Goal: Task Accomplishment & Management: Manage account settings

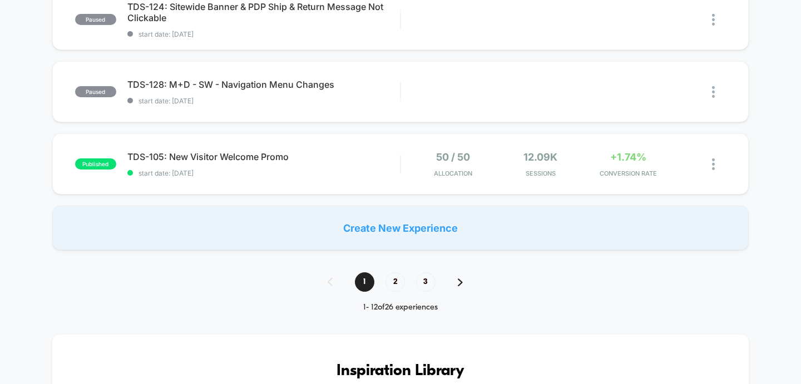
scroll to position [800, 0]
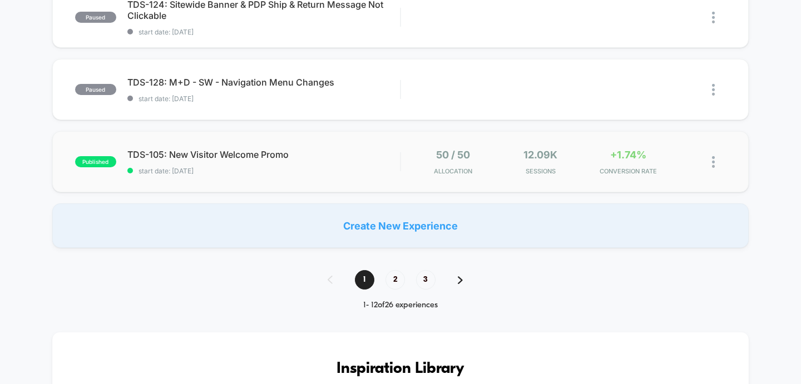
click at [212, 175] on div "published TDS-105: New Visitor Welcome Promo start date: [DATE] 50 / 50 Allocat…" at bounding box center [400, 161] width 697 height 61
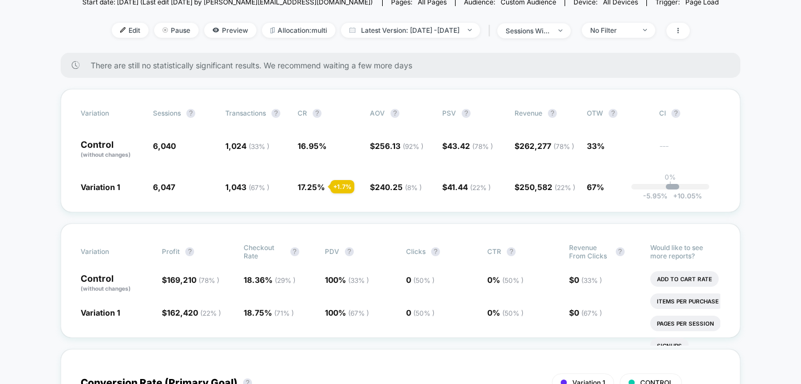
scroll to position [130, 0]
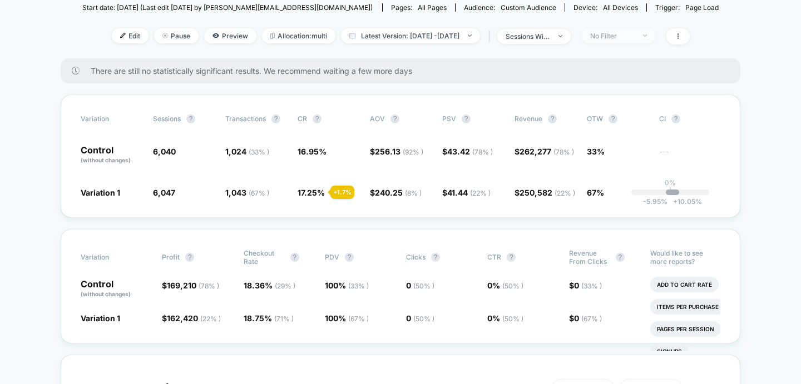
click at [635, 35] on div "No Filter" at bounding box center [612, 36] width 45 height 8
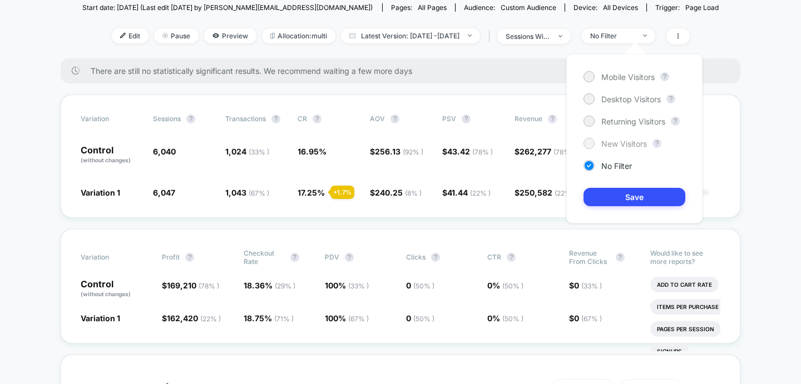
click at [592, 145] on div at bounding box center [589, 143] width 8 height 8
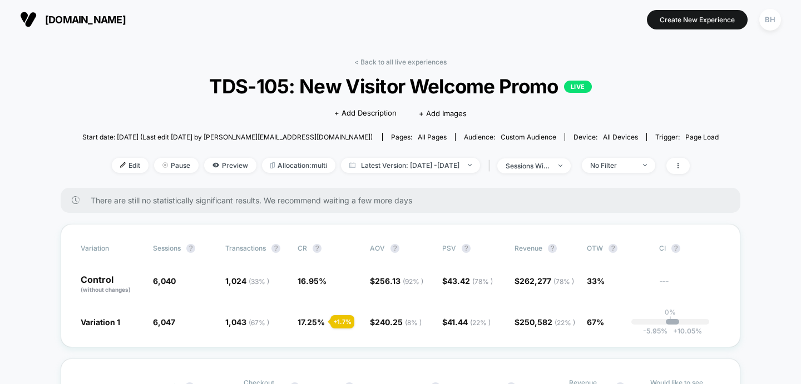
scroll to position [2, 0]
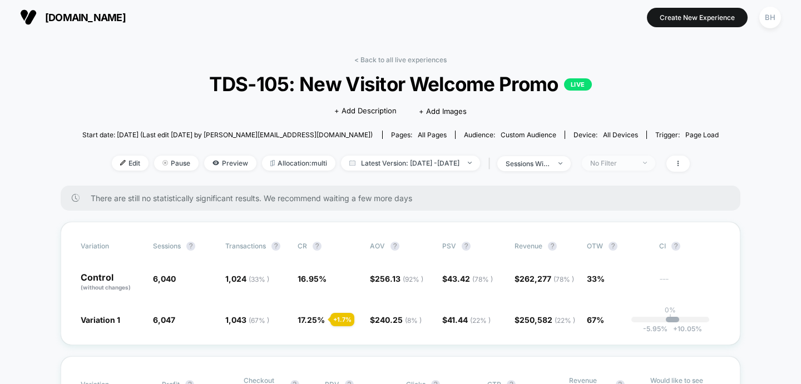
click at [635, 160] on div "No Filter" at bounding box center [612, 163] width 45 height 8
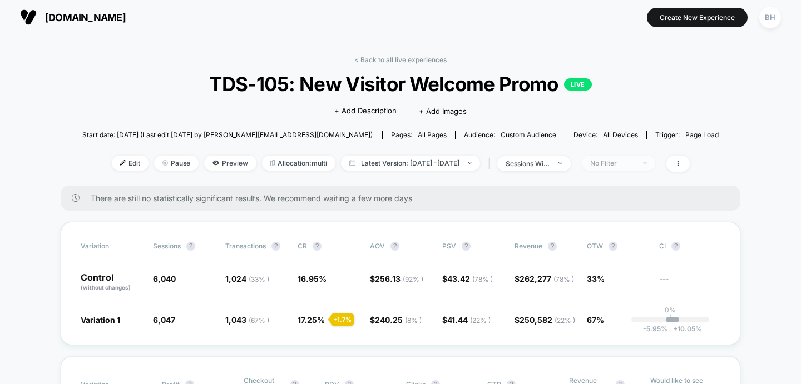
click at [633, 165] on div "No Filter" at bounding box center [612, 163] width 45 height 8
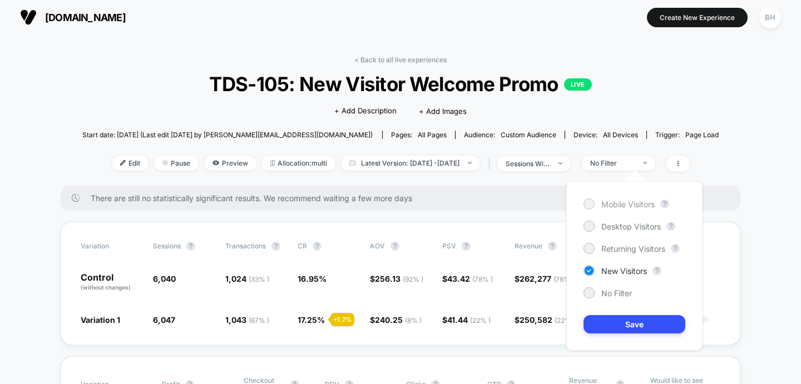
click at [594, 206] on div "Mobile Visitors" at bounding box center [619, 204] width 71 height 11
click at [589, 331] on button "Save" at bounding box center [635, 324] width 102 height 18
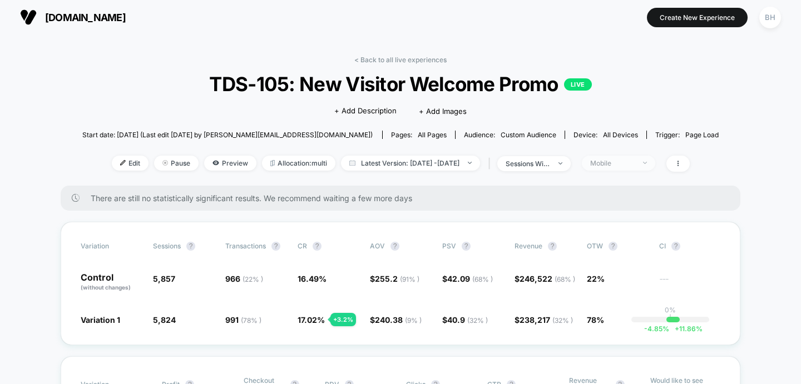
click at [635, 164] on div "Mobile" at bounding box center [612, 163] width 45 height 8
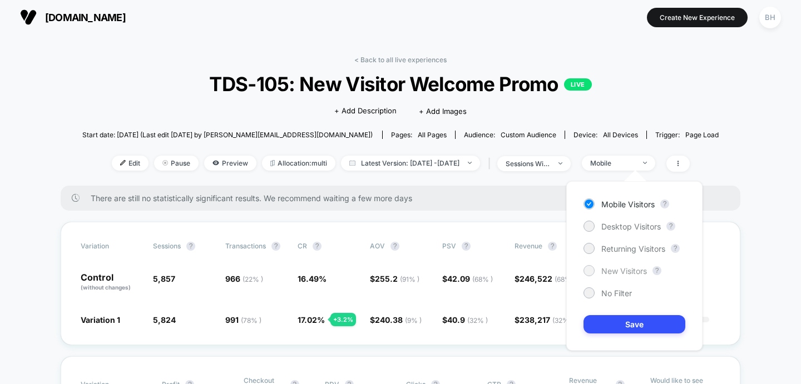
click at [587, 272] on div at bounding box center [589, 271] width 8 height 8
click at [594, 229] on div "Desktop Visitors" at bounding box center [622, 226] width 77 height 11
click at [630, 328] on button "Save" at bounding box center [635, 324] width 102 height 18
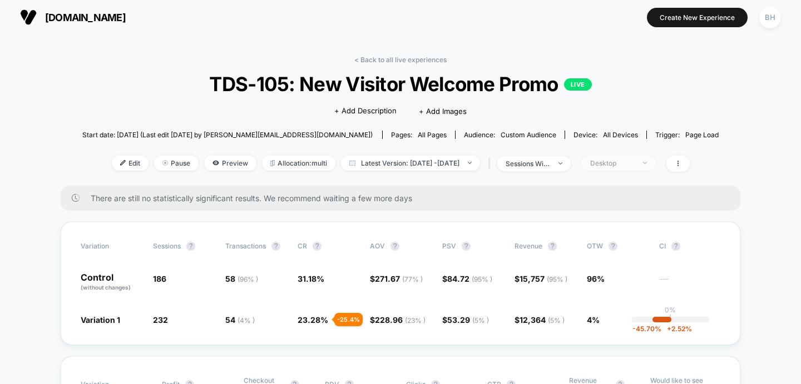
click at [655, 166] on span "Desktop" at bounding box center [618, 163] width 73 height 15
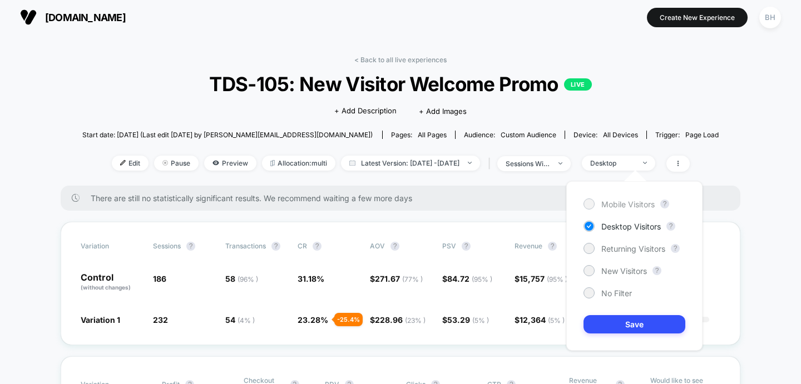
click at [593, 209] on div "Mobile Visitors" at bounding box center [619, 204] width 71 height 11
click at [588, 248] on div at bounding box center [589, 248] width 8 height 8
click at [586, 272] on div at bounding box center [589, 271] width 8 height 8
click at [599, 318] on button "Save" at bounding box center [635, 324] width 102 height 18
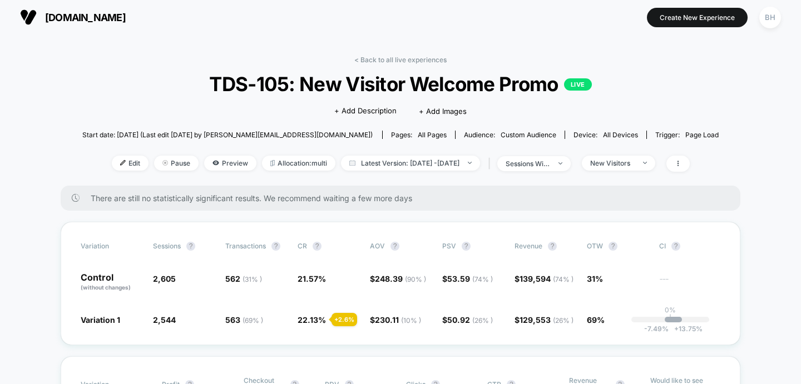
click at [217, 166] on span "Preview" at bounding box center [230, 163] width 52 height 15
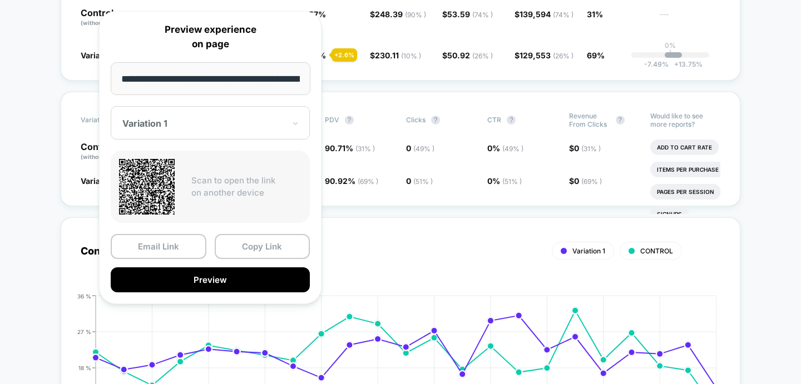
click at [106, 199] on div "**********" at bounding box center [210, 157] width 223 height 293
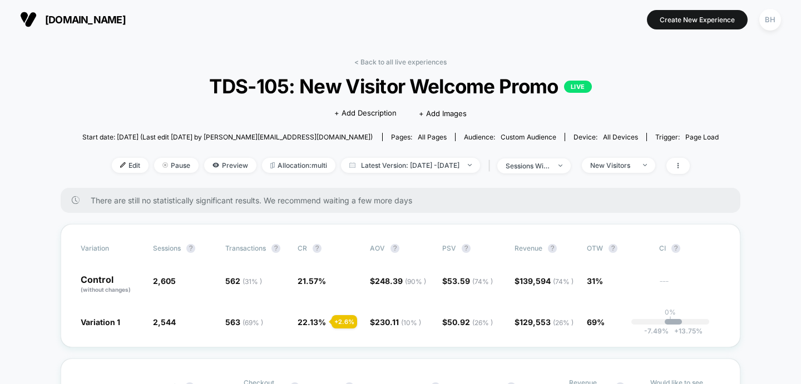
click at [603, 135] on span "all devices" at bounding box center [620, 137] width 35 height 8
click at [550, 168] on div "sessions with impression" at bounding box center [528, 166] width 45 height 8
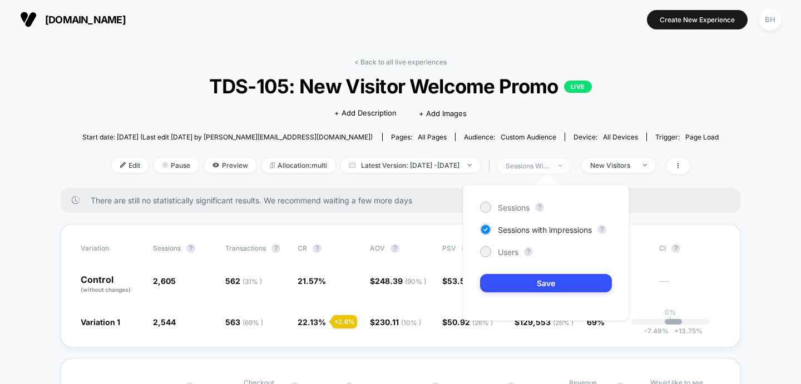
click at [550, 168] on div "sessions with impression" at bounding box center [528, 166] width 45 height 8
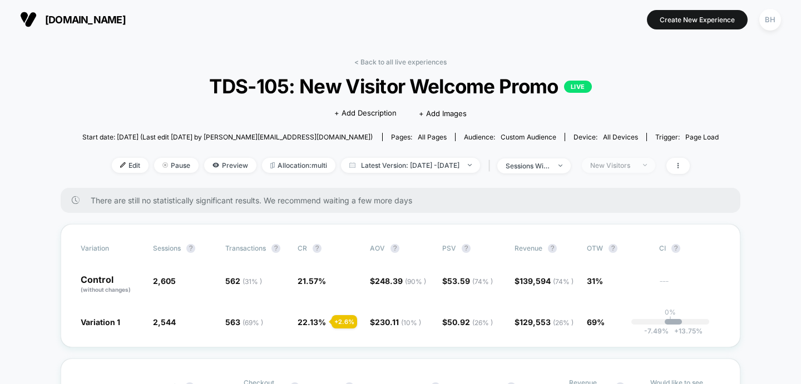
click at [655, 170] on span "New Visitors" at bounding box center [618, 165] width 73 height 15
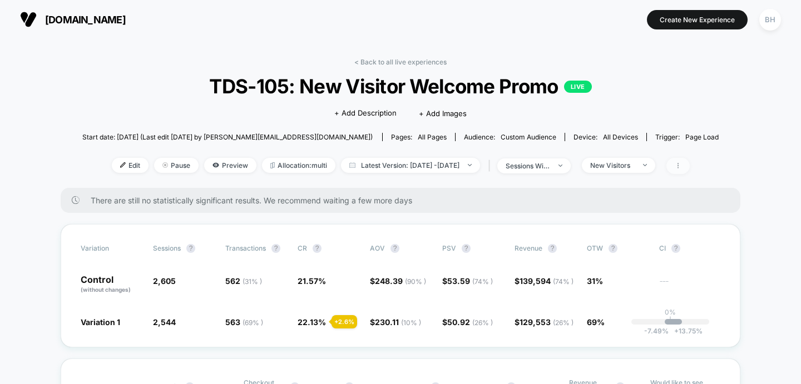
click at [682, 169] on icon at bounding box center [678, 165] width 7 height 7
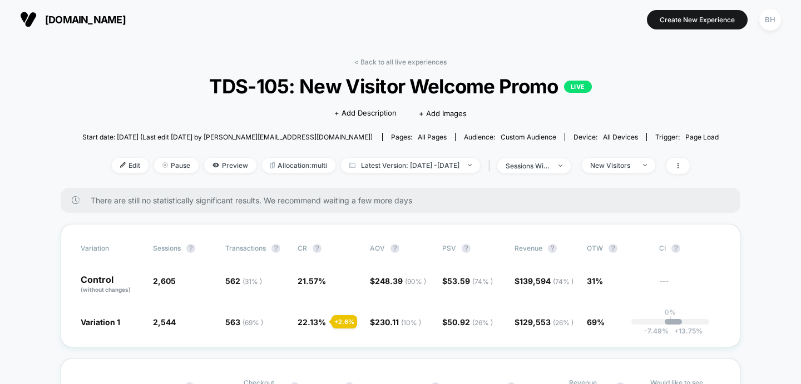
click at [543, 141] on div "Start date: [DATE] (Last edit [DATE] by [PERSON_NAME][EMAIL_ADDRESS][DOMAIN_NAM…" at bounding box center [400, 136] width 637 height 19
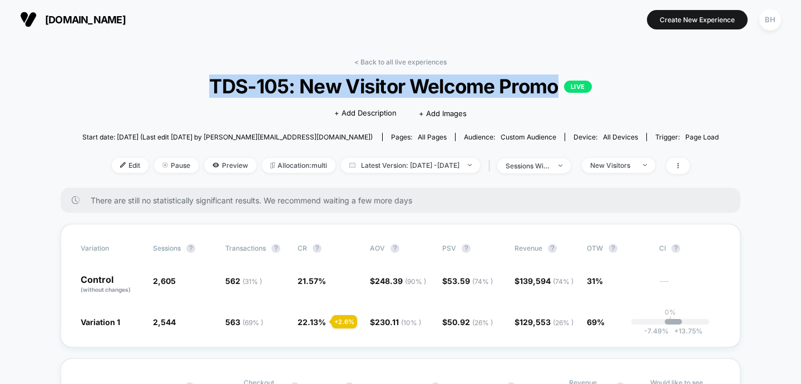
drag, startPoint x: 558, startPoint y: 92, endPoint x: 206, endPoint y: 97, distance: 351.7
click at [206, 97] on span "TDS-105: New Visitor Welcome Promo LIVE" at bounding box center [400, 86] width 573 height 23
copy span "TDS-105: New Visitor Welcome Promo"
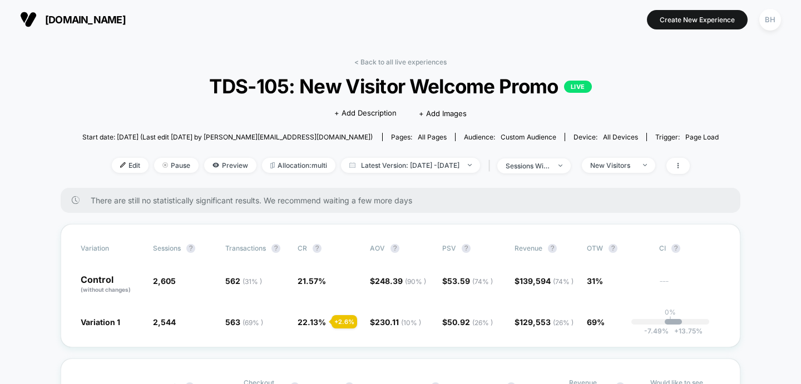
click at [635, 166] on div "New Visitors" at bounding box center [612, 165] width 45 height 8
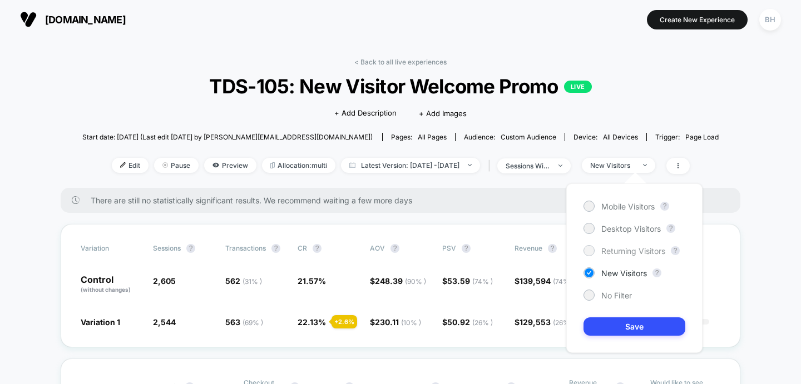
click at [596, 251] on div "Returning Visitors" at bounding box center [625, 250] width 82 height 11
click at [604, 323] on button "Save" at bounding box center [635, 327] width 102 height 18
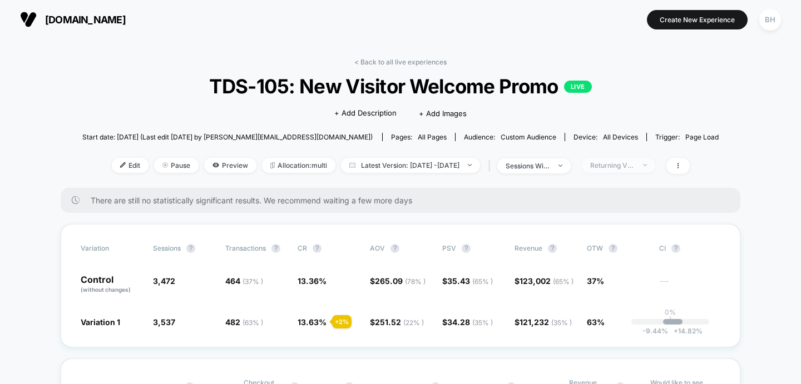
click at [635, 167] on div "Returning Visitors" at bounding box center [612, 165] width 45 height 8
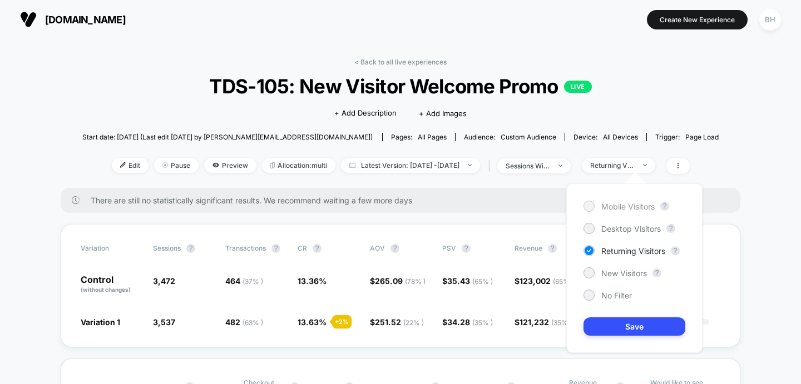
click at [592, 209] on div at bounding box center [589, 206] width 11 height 11
click at [604, 328] on button "Save" at bounding box center [635, 327] width 102 height 18
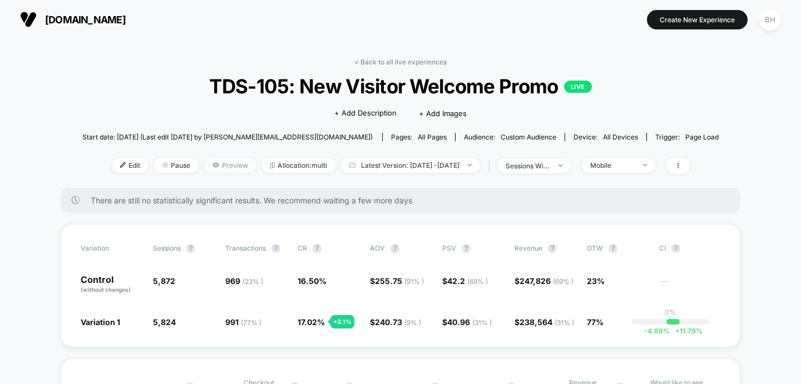
click at [218, 165] on span "Preview" at bounding box center [230, 165] width 52 height 15
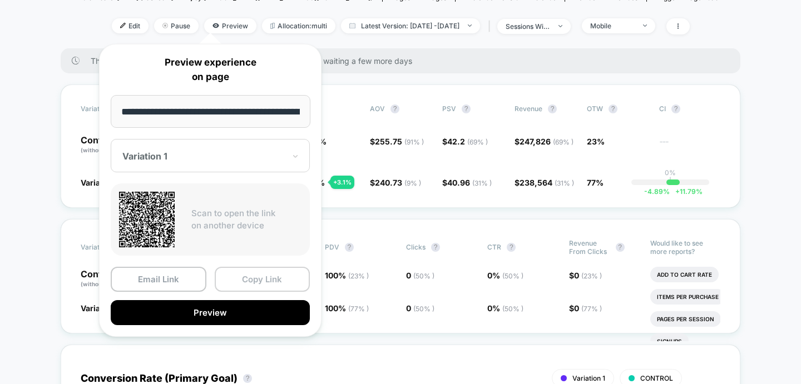
click at [238, 278] on button "Copy Link" at bounding box center [263, 279] width 96 height 25
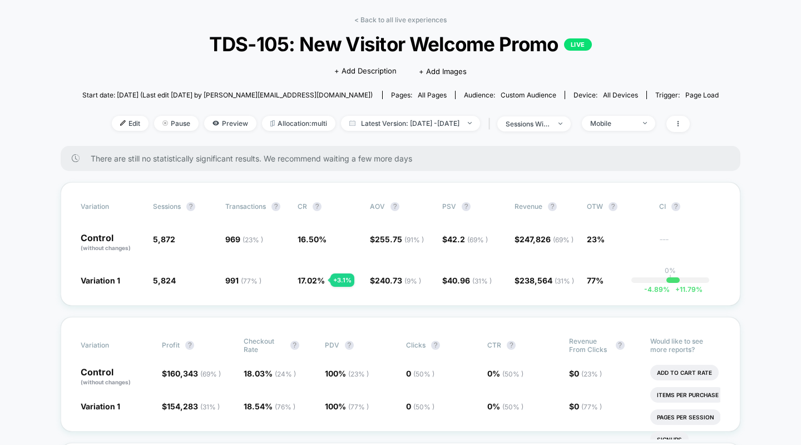
scroll to position [42, 0]
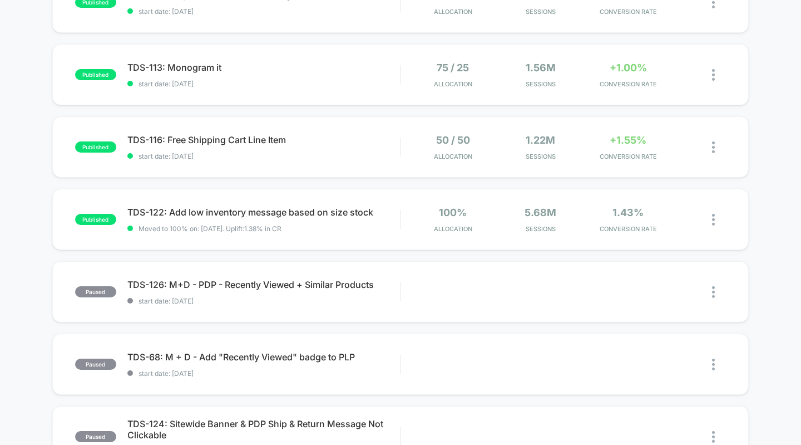
scroll to position [381, 0]
click at [236, 140] on span "TDS-116: Free Shipping Cart Line Item Click to edit experience details" at bounding box center [263, 139] width 273 height 11
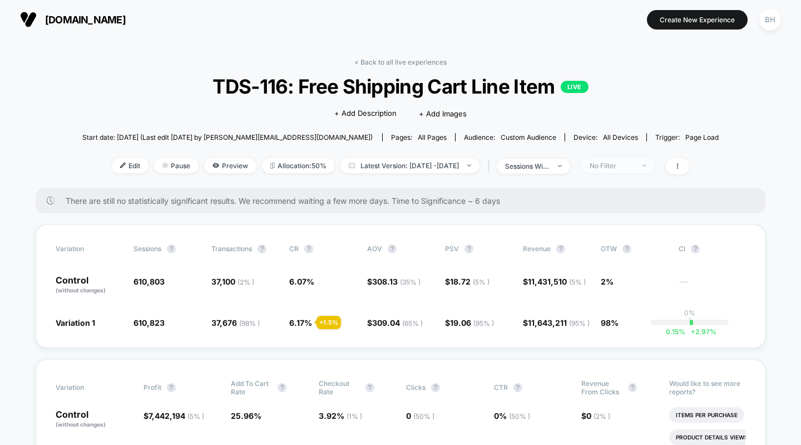
click at [643, 165] on div at bounding box center [638, 165] width 8 height 1
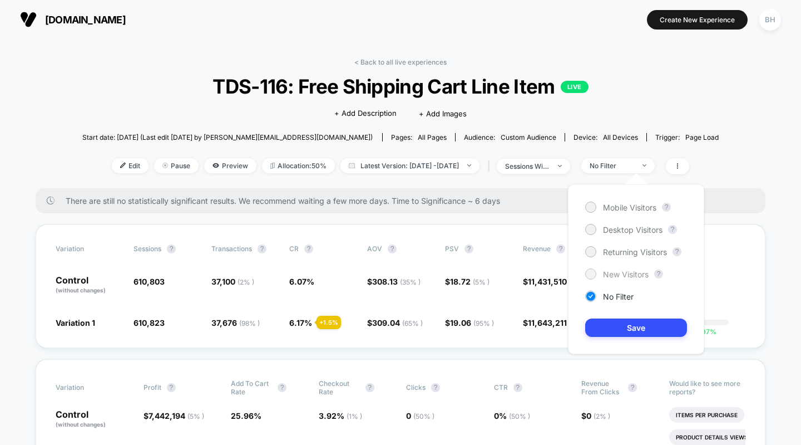
click at [590, 277] on div at bounding box center [590, 273] width 8 height 8
click at [613, 328] on button "Save" at bounding box center [636, 327] width 102 height 18
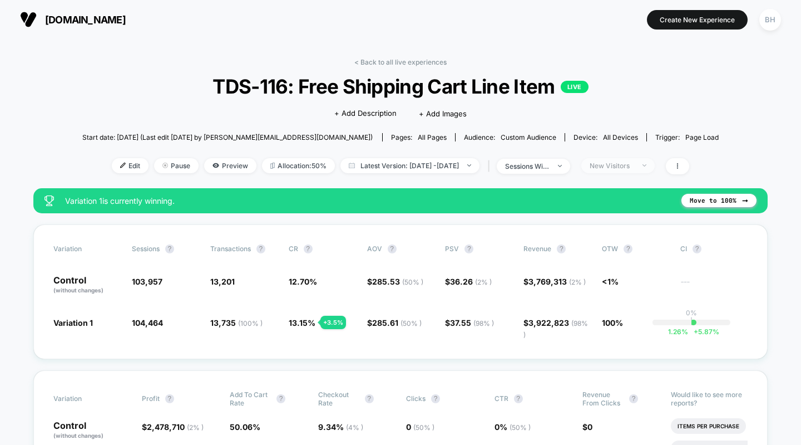
click at [655, 170] on span "New Visitors" at bounding box center [617, 165] width 73 height 15
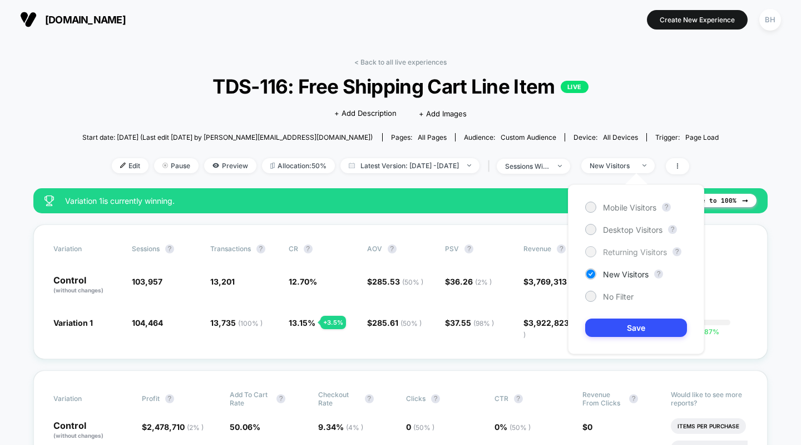
click at [585, 257] on div "Returning Visitors" at bounding box center [626, 251] width 82 height 11
click at [623, 326] on button "Save" at bounding box center [636, 327] width 102 height 18
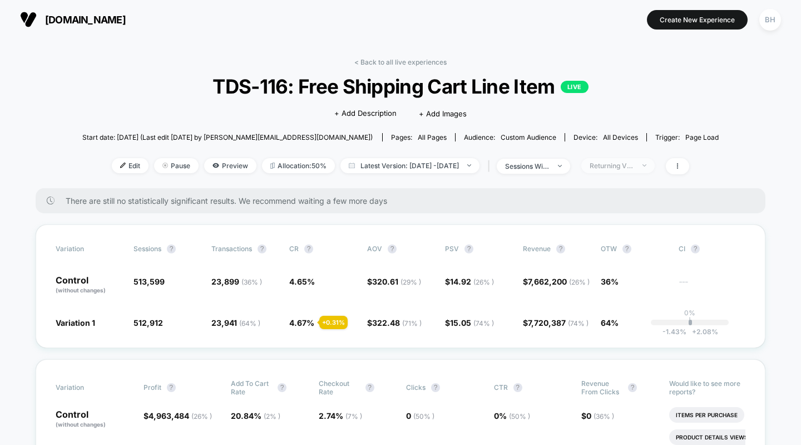
click at [634, 167] on div "Returning Visitors" at bounding box center [612, 165] width 45 height 8
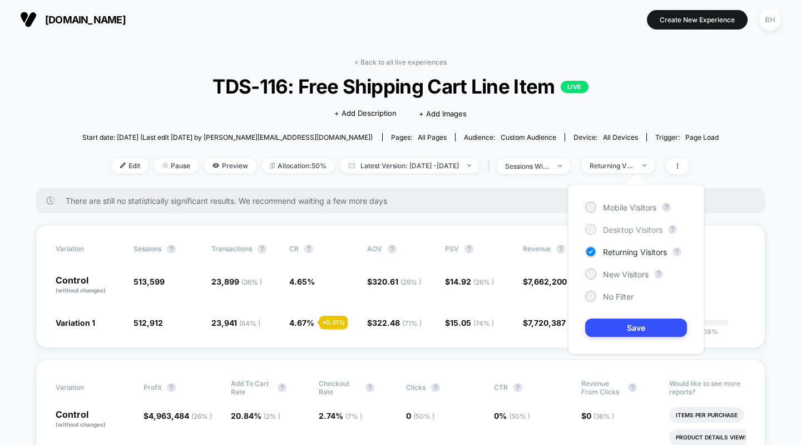
click at [592, 231] on div at bounding box center [590, 229] width 8 height 8
click at [612, 330] on button "Save" at bounding box center [636, 327] width 102 height 18
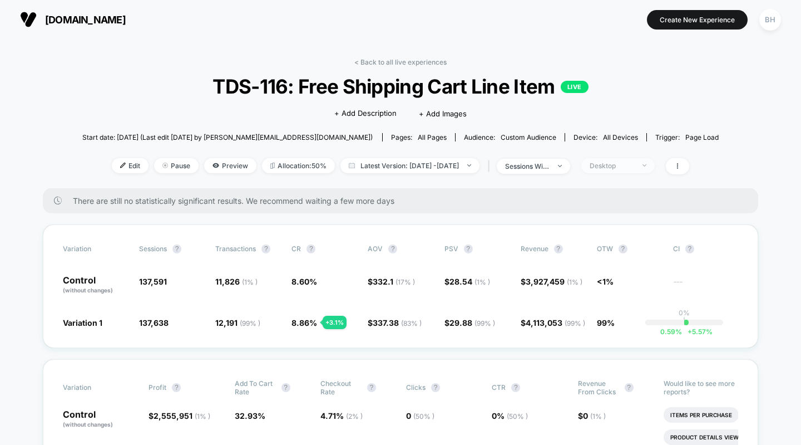
click at [639, 160] on span "Desktop" at bounding box center [617, 165] width 73 height 15
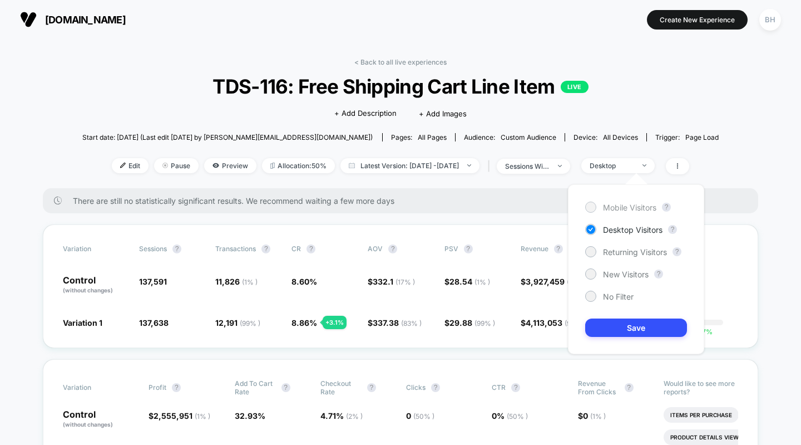
click at [590, 205] on div at bounding box center [590, 207] width 8 height 8
click at [623, 332] on button "Save" at bounding box center [636, 327] width 102 height 18
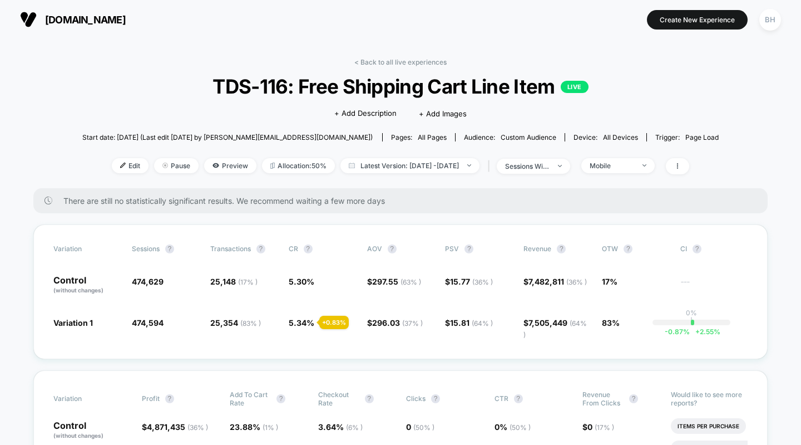
click at [630, 178] on div "< Back to all live experiences TDS-116: Free Shipping Cart Line Item LIVE Click…" at bounding box center [400, 123] width 637 height 130
click at [632, 166] on div "Mobile" at bounding box center [612, 165] width 45 height 8
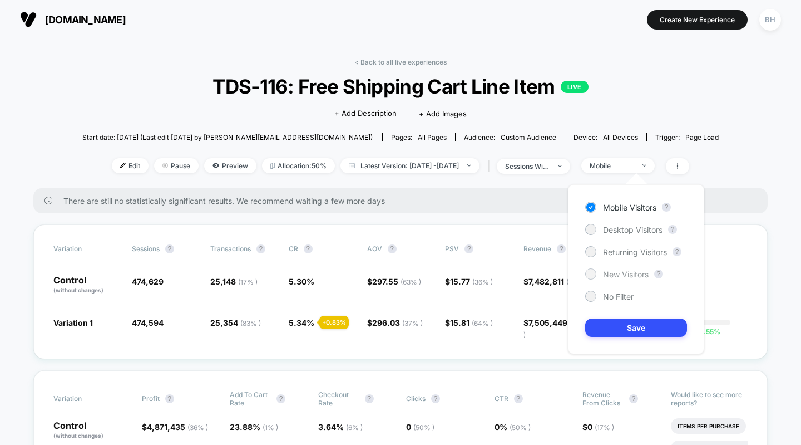
click at [586, 277] on div at bounding box center [590, 273] width 11 height 11
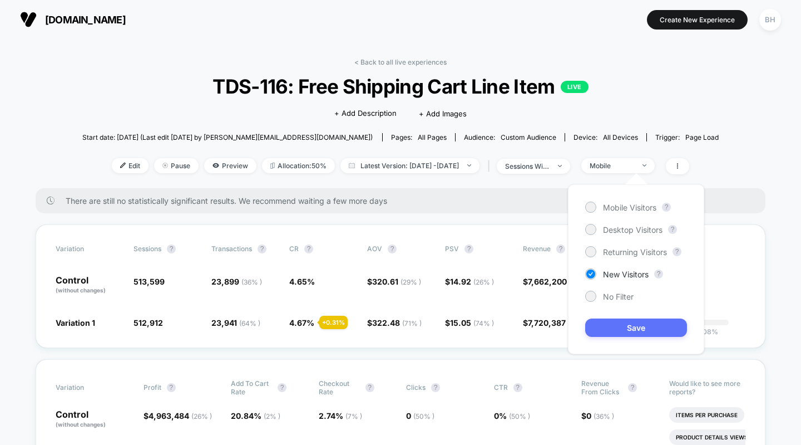
click at [613, 325] on button "Save" at bounding box center [636, 327] width 102 height 18
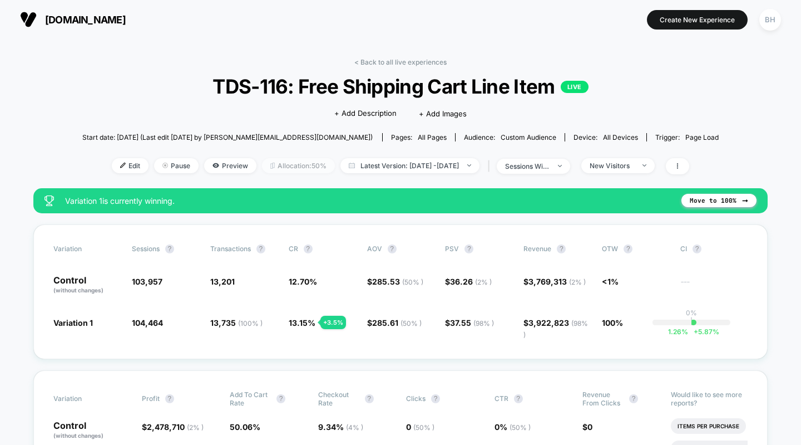
click at [274, 165] on span "Allocation: 50%" at bounding box center [298, 165] width 73 height 15
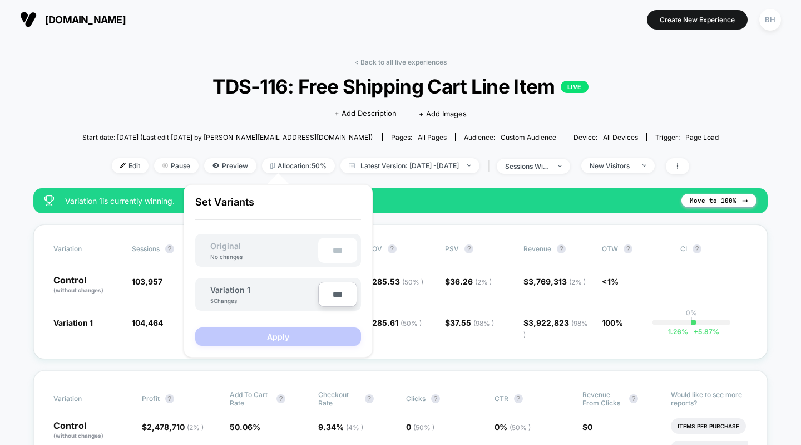
click at [341, 296] on input "***" at bounding box center [337, 294] width 39 height 25
type input "***"
type input "**"
type input "***"
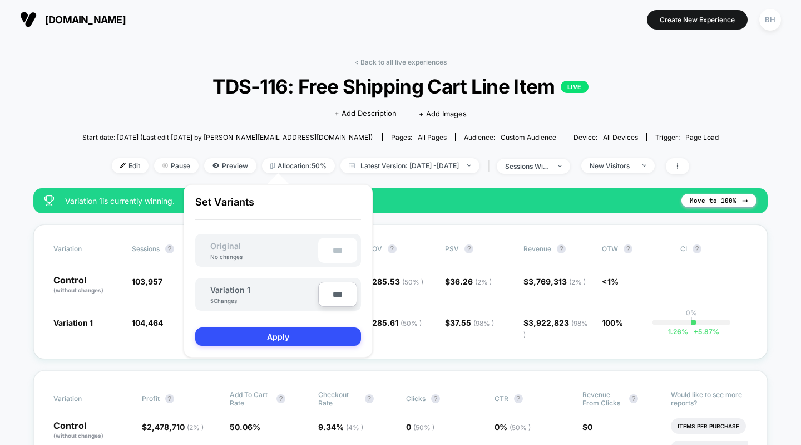
type input "**"
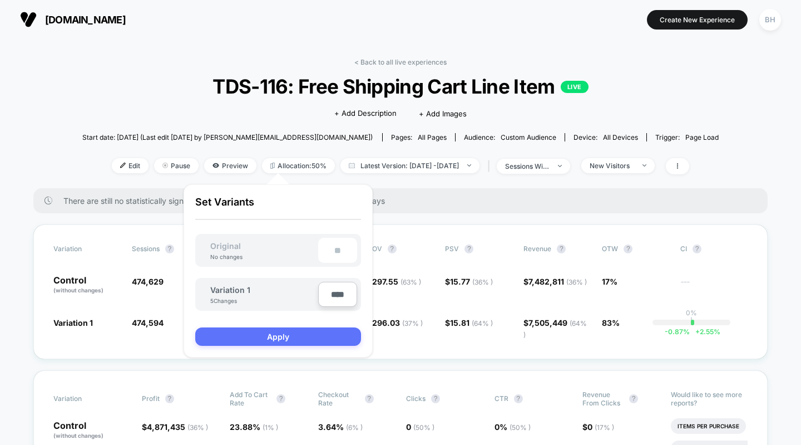
type input "****"
click at [288, 339] on button "Apply" at bounding box center [278, 336] width 166 height 18
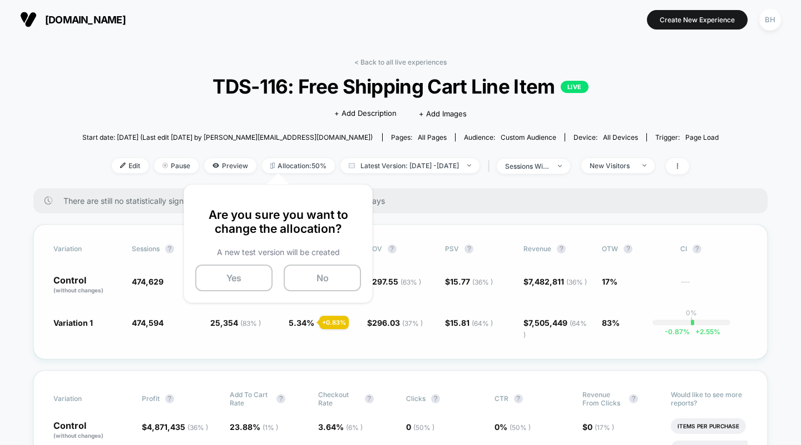
drag, startPoint x: 453, startPoint y: 280, endPoint x: 389, endPoint y: 283, distance: 64.0
click at [448, 280] on span "$ 15.77 ( 36 % )" at bounding box center [469, 281] width 48 height 9
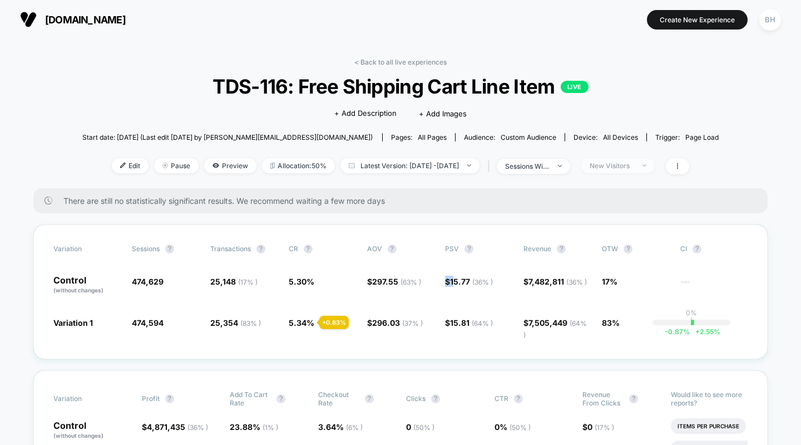
click at [620, 168] on div "New Visitors" at bounding box center [612, 165] width 45 height 8
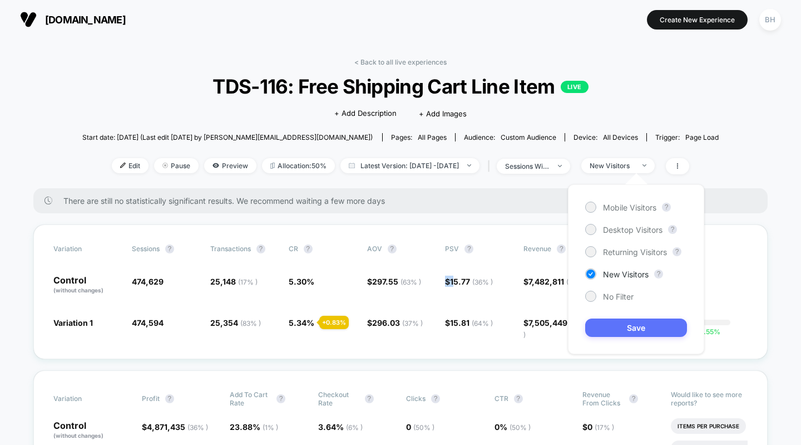
drag, startPoint x: 598, startPoint y: 297, endPoint x: 604, endPoint y: 320, distance: 24.3
click at [598, 297] on div "No Filter" at bounding box center [609, 295] width 48 height 11
click at [606, 326] on button "Save" at bounding box center [636, 327] width 102 height 18
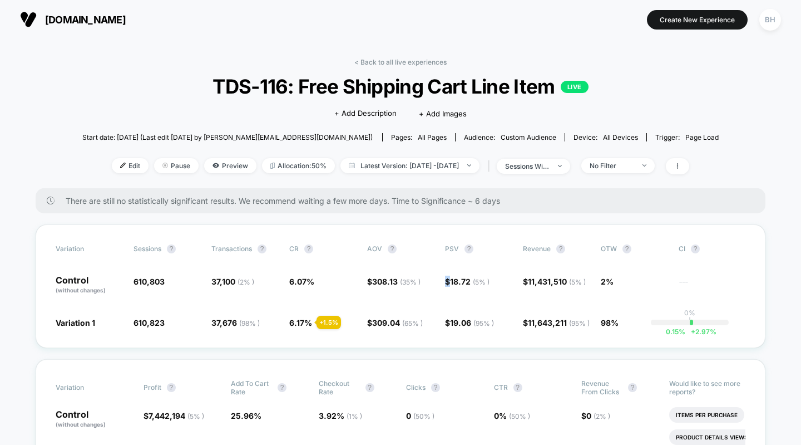
scroll to position [2, 0]
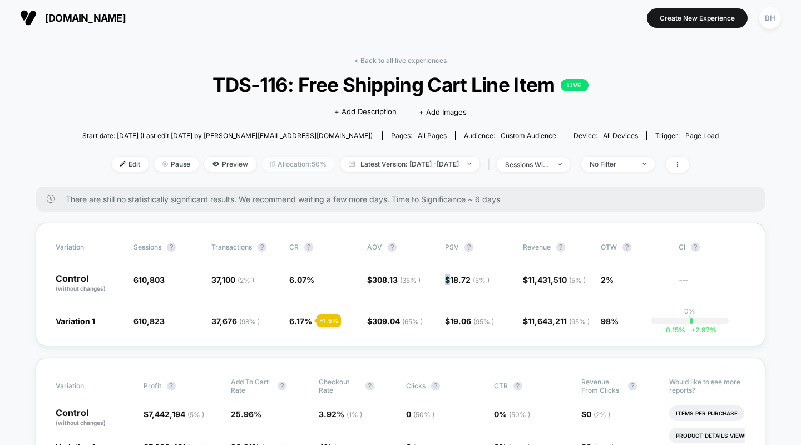
click at [265, 160] on span "Allocation: 50%" at bounding box center [298, 163] width 73 height 15
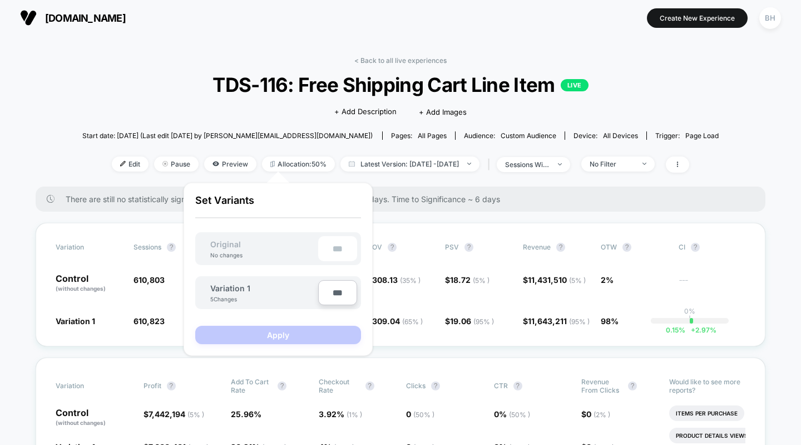
click at [343, 293] on input "***" at bounding box center [337, 292] width 39 height 25
type input "***"
type input "**"
type input "***"
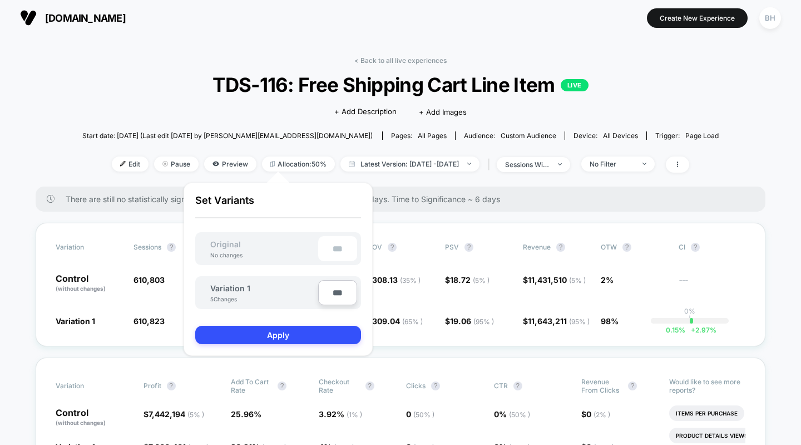
type input "**"
type input "****"
click at [318, 329] on button "Apply" at bounding box center [278, 334] width 166 height 18
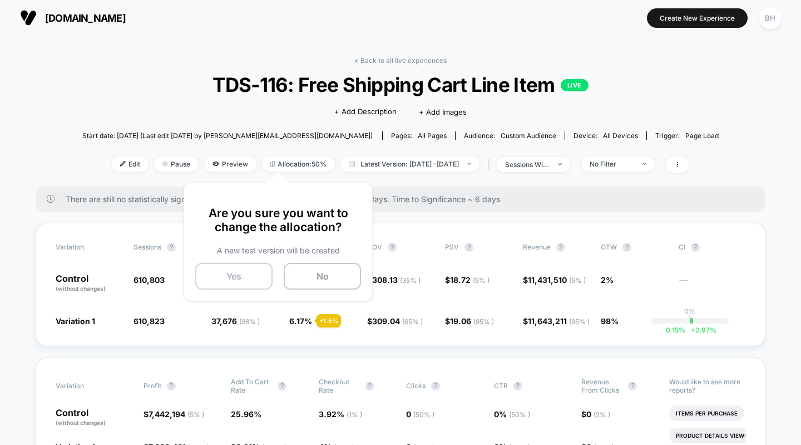
click at [216, 270] on button "Yes" at bounding box center [233, 276] width 77 height 27
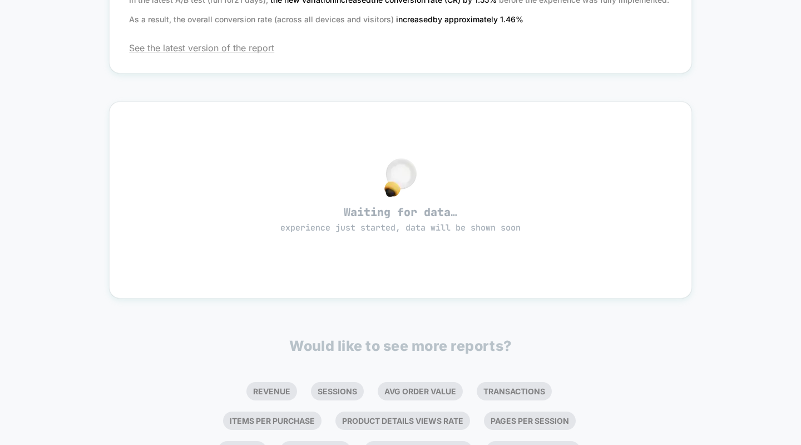
scroll to position [242, 0]
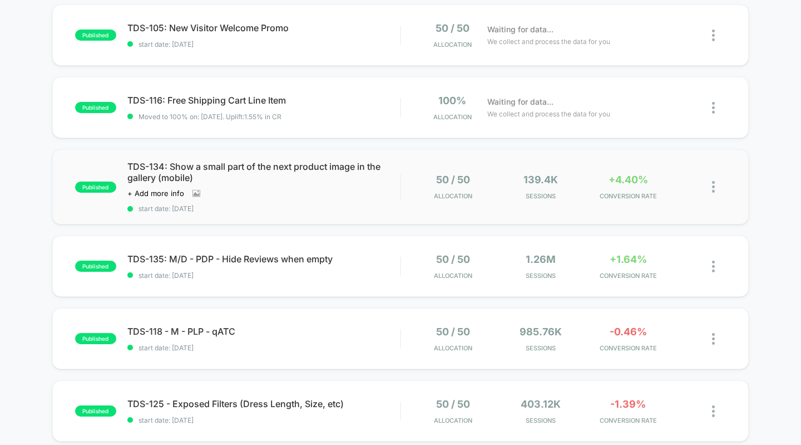
scroll to position [116, 0]
click at [190, 110] on div "TDS-116: Free Shipping Cart Line Item Click to edit experience details Click to…" at bounding box center [263, 108] width 273 height 26
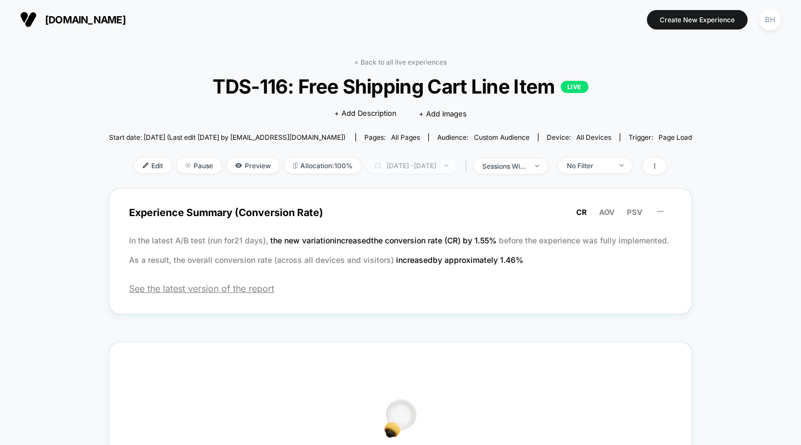
click at [440, 167] on span "Sep 16, 2025 - Sep 16, 2025" at bounding box center [412, 165] width 90 height 15
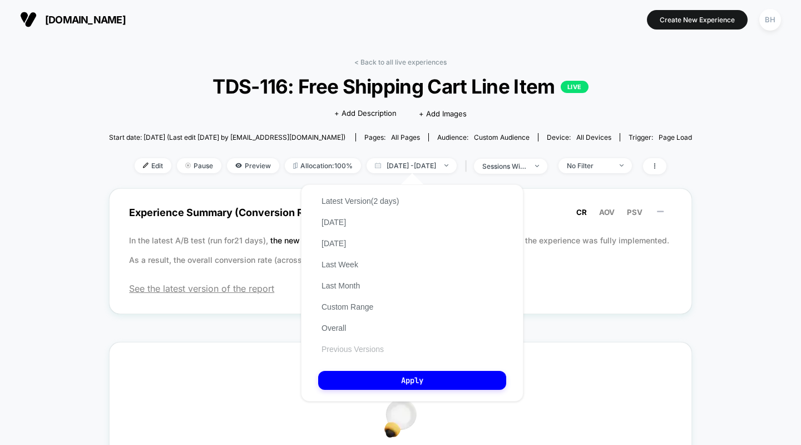
click at [349, 351] on button "Previous Versions" at bounding box center [352, 349] width 69 height 10
click at [362, 351] on button "Previous Versions" at bounding box center [352, 349] width 69 height 10
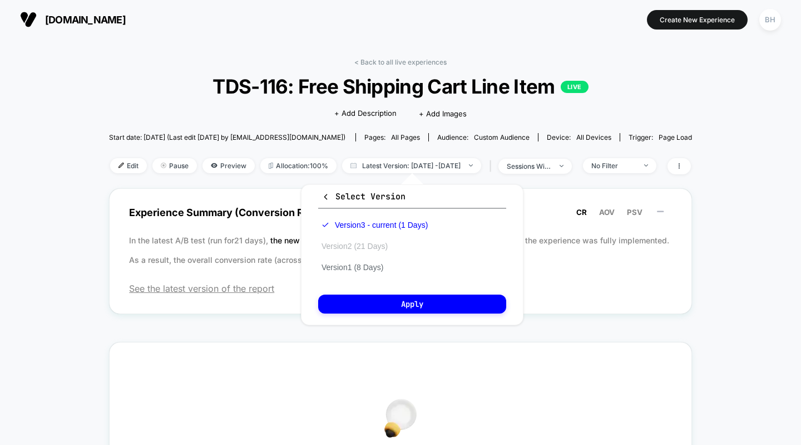
click at [334, 247] on button "Version 2 (21 Days)" at bounding box center [354, 246] width 73 height 10
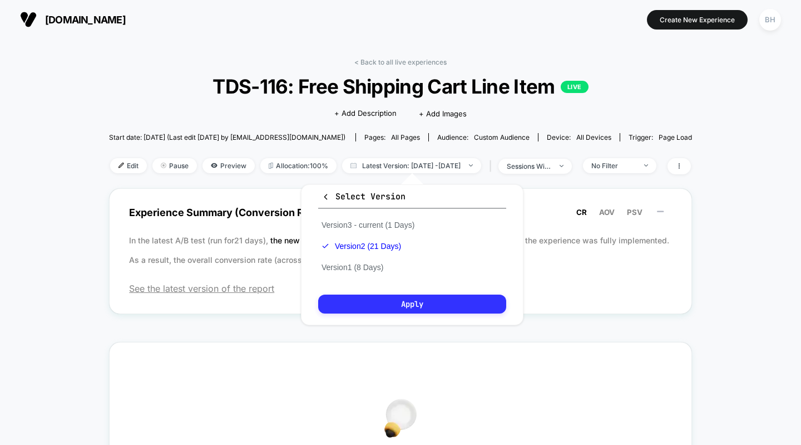
click at [376, 297] on button "Apply" at bounding box center [412, 303] width 188 height 19
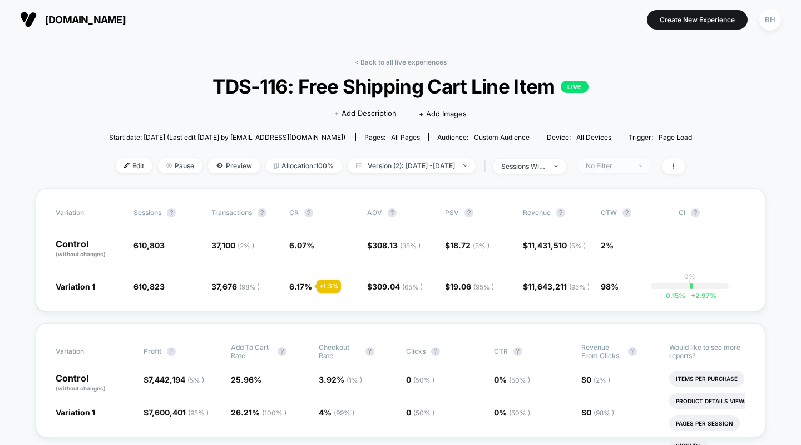
click at [630, 167] on div "No Filter" at bounding box center [608, 165] width 45 height 8
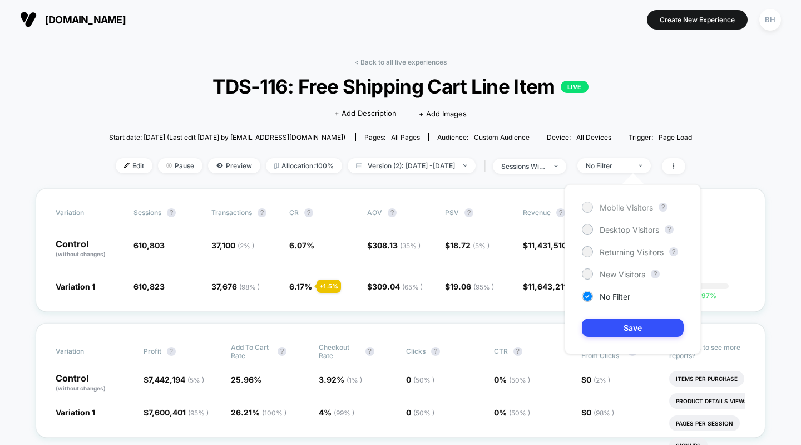
click at [593, 204] on div "Mobile Visitors" at bounding box center [617, 206] width 71 height 11
click at [643, 323] on button "Save" at bounding box center [633, 327] width 102 height 18
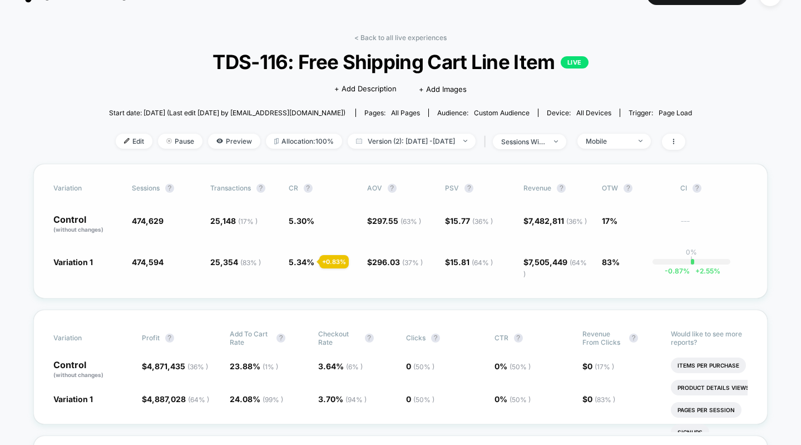
scroll to position [37, 0]
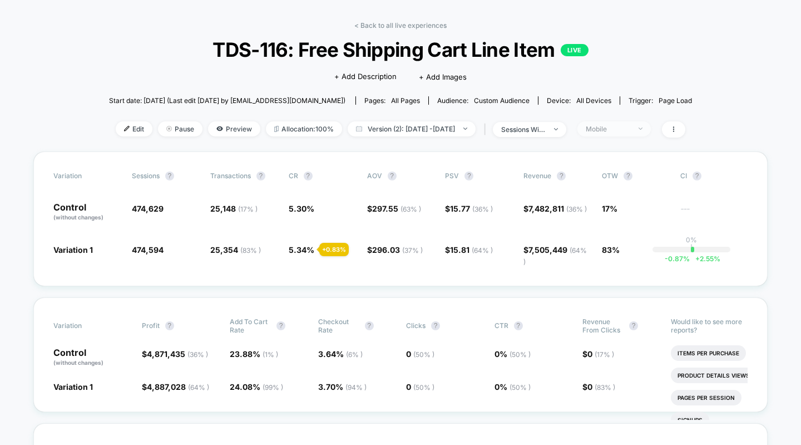
click at [630, 131] on div "Mobile" at bounding box center [608, 129] width 45 height 8
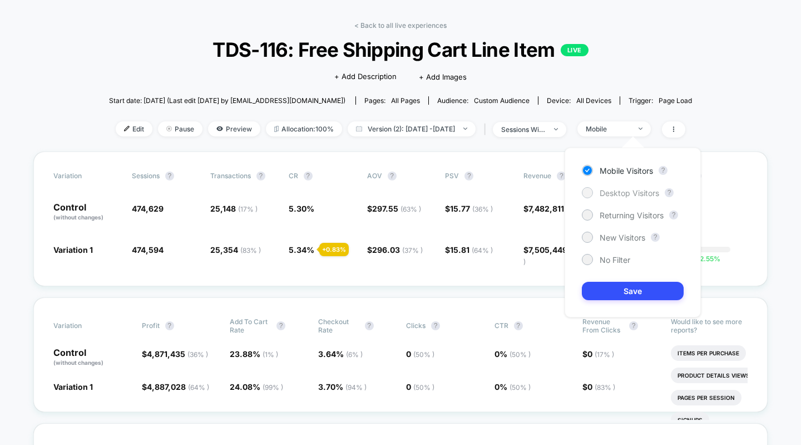
click at [585, 193] on div at bounding box center [587, 192] width 8 height 8
click at [619, 292] on button "Save" at bounding box center [633, 291] width 102 height 18
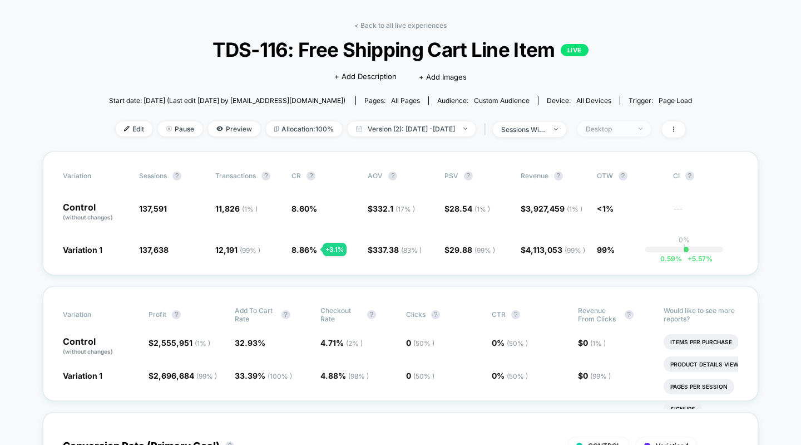
click at [630, 125] on div "Desktop" at bounding box center [608, 129] width 45 height 8
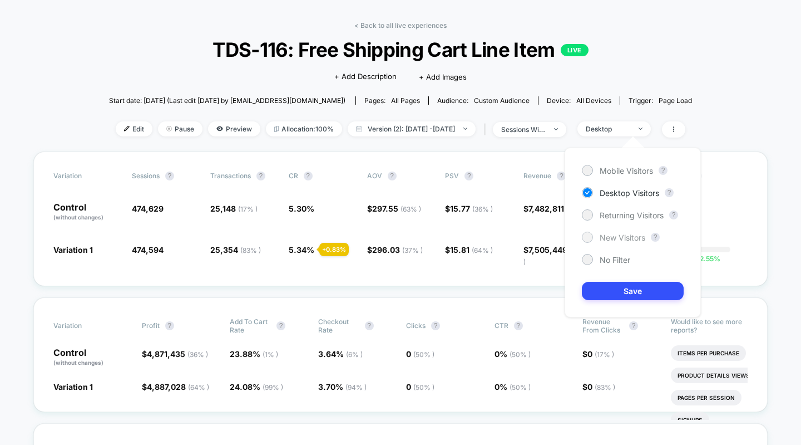
click at [589, 237] on div at bounding box center [587, 237] width 8 height 8
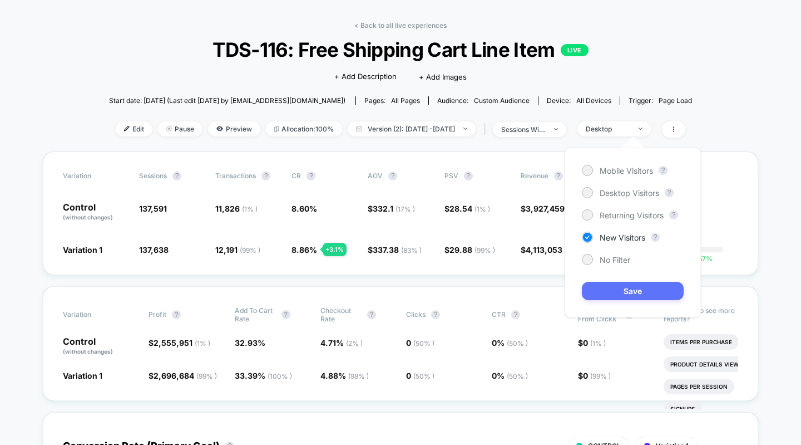
click at [599, 292] on button "Save" at bounding box center [633, 291] width 102 height 18
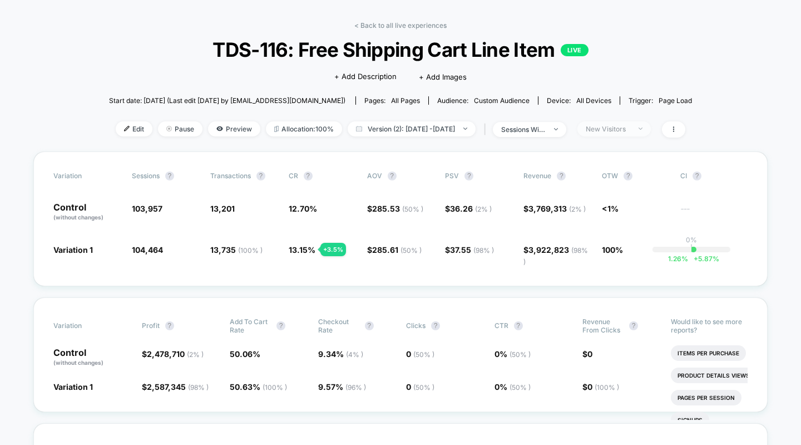
click at [630, 132] on div "New Visitors" at bounding box center [608, 129] width 45 height 8
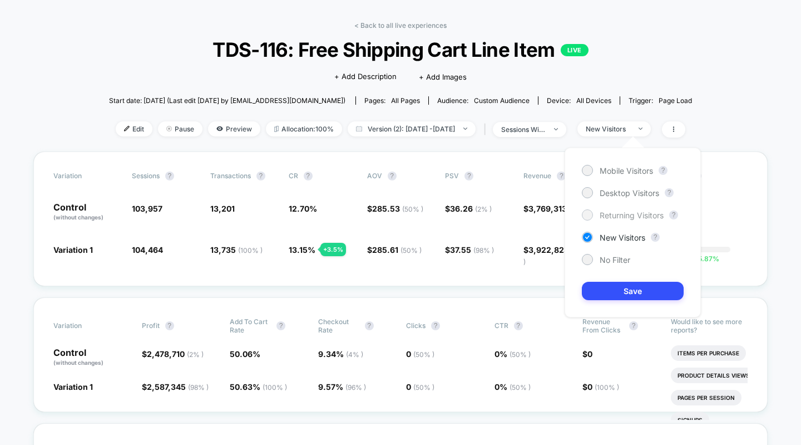
click at [584, 215] on div at bounding box center [587, 214] width 8 height 8
click at [596, 292] on button "Save" at bounding box center [633, 291] width 102 height 18
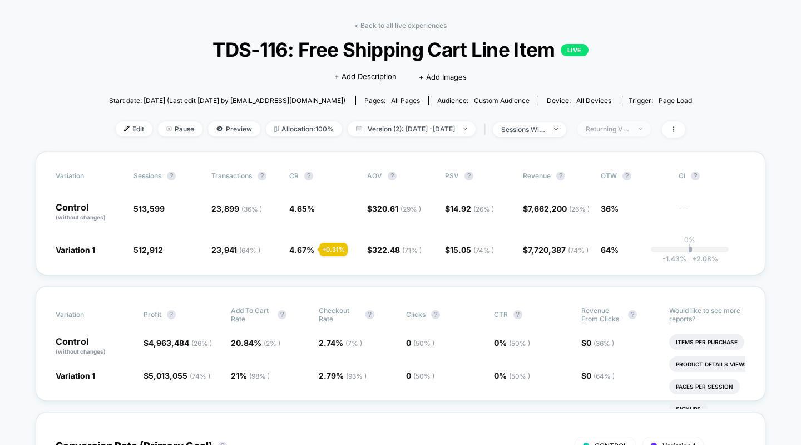
click at [630, 132] on div "Returning Visitors" at bounding box center [608, 129] width 45 height 8
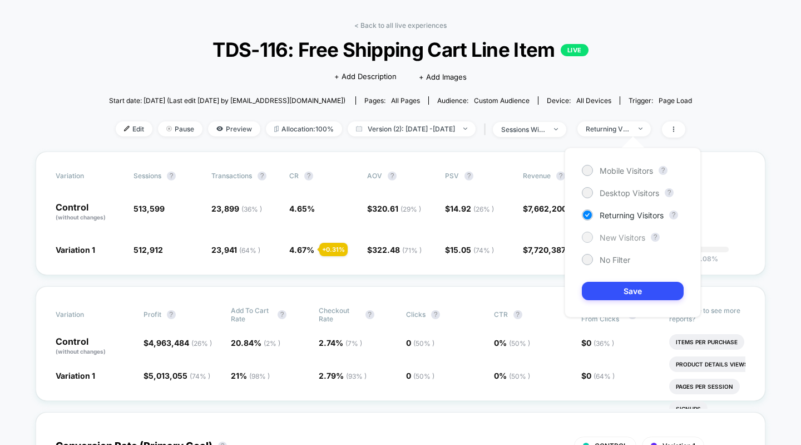
click at [586, 241] on div at bounding box center [587, 236] width 11 height 11
click at [604, 288] on button "Save" at bounding box center [633, 291] width 102 height 18
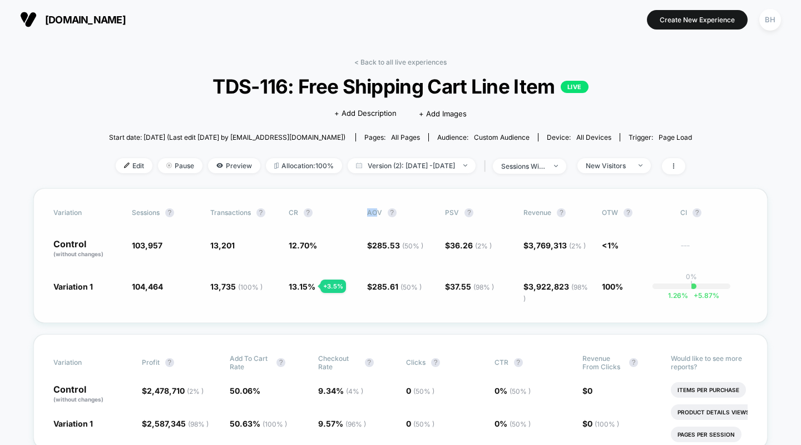
drag, startPoint x: 378, startPoint y: 212, endPoint x: 369, endPoint y: 213, distance: 8.9
click at [369, 213] on span "AOV" at bounding box center [374, 212] width 15 height 8
drag, startPoint x: 381, startPoint y: 214, endPoint x: 367, endPoint y: 214, distance: 13.4
click at [367, 214] on span "AOV" at bounding box center [374, 212] width 15 height 8
click at [370, 311] on div "Variation Sessions ? Transactions ? CR ? AOV ? PSV ? Revenue ? OTW ? CI ? Contr…" at bounding box center [400, 255] width 734 height 135
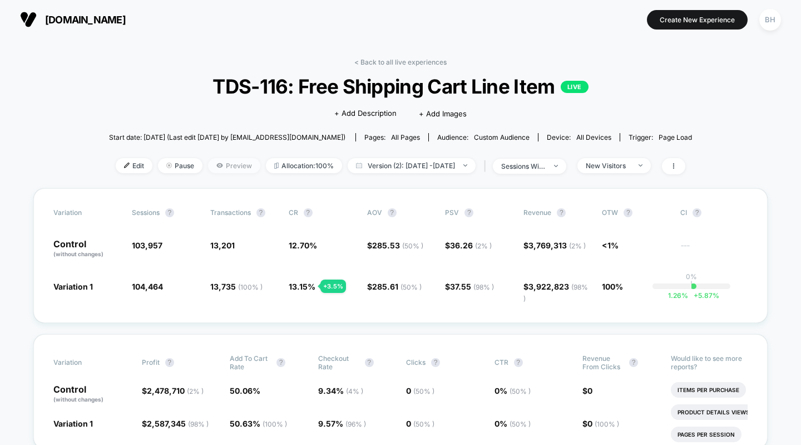
click at [216, 167] on span "Preview" at bounding box center [234, 165] width 52 height 15
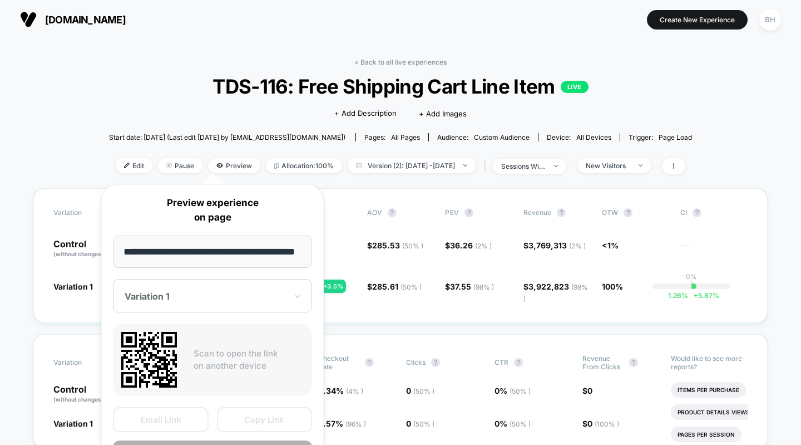
scroll to position [0, 18]
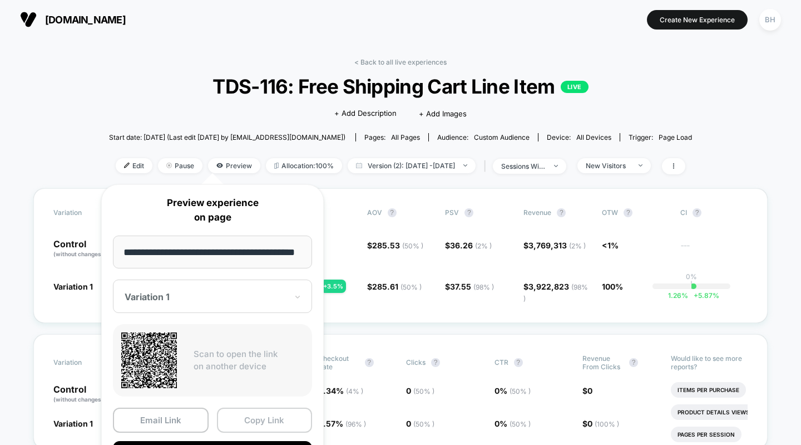
click at [271, 415] on button "Copy Link" at bounding box center [265, 419] width 96 height 25
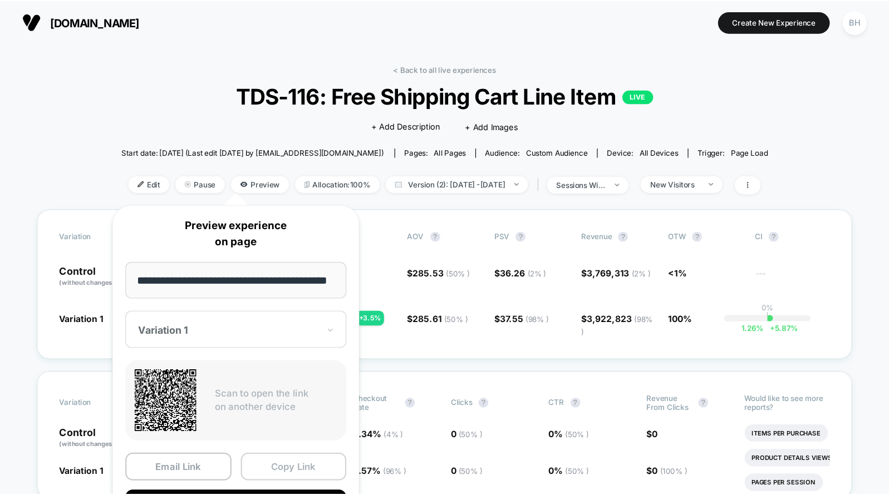
scroll to position [0, 0]
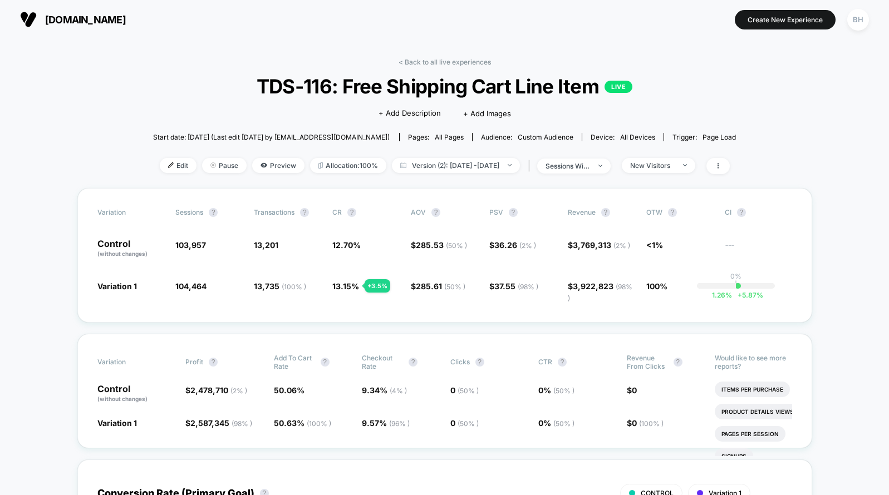
click at [727, 76] on div "< Back to all live experiences TDS-116: Free Shipping Cart Line Item LIVE Click…" at bounding box center [444, 123] width 583 height 130
